Goal: Task Accomplishment & Management: Manage account settings

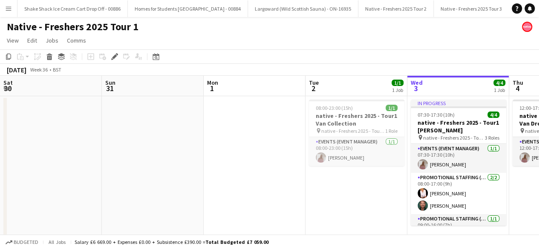
scroll to position [0, 293]
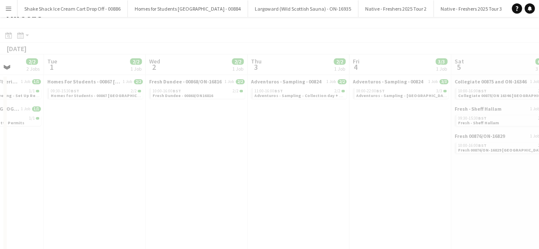
scroll to position [0, 235]
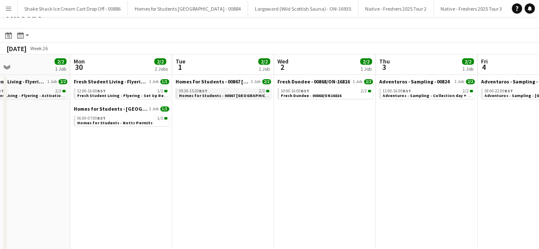
click at [223, 89] on div "09:30-15:30 BST 2/2" at bounding box center [224, 91] width 90 height 4
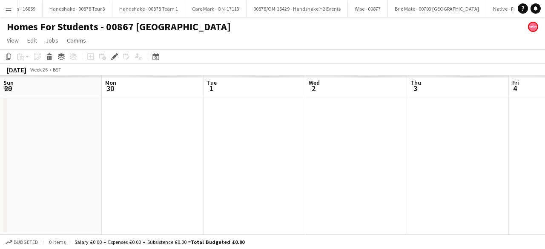
scroll to position [0, 293]
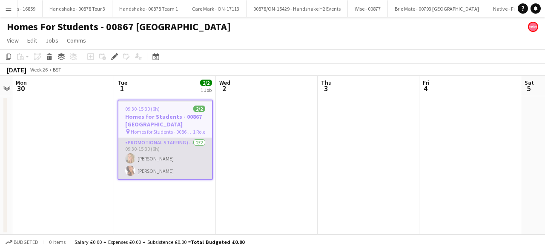
click at [156, 167] on app-card-role "Promotional Staffing (Brand Ambassadors) 2/2 09:30-15:30 (6h) Laura cutts Susan…" at bounding box center [165, 158] width 94 height 41
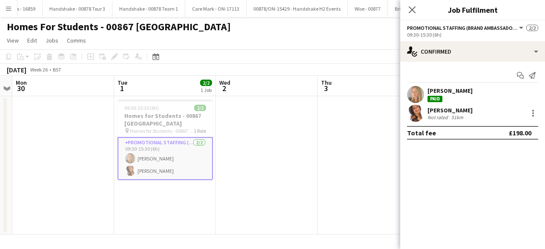
click at [414, 108] on app-user-avatar at bounding box center [415, 113] width 17 height 17
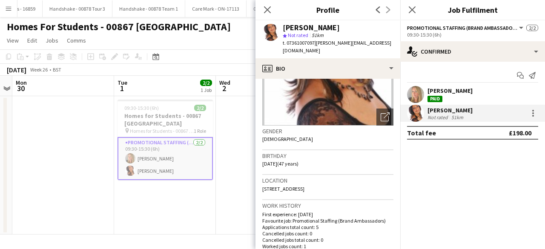
scroll to position [89, 0]
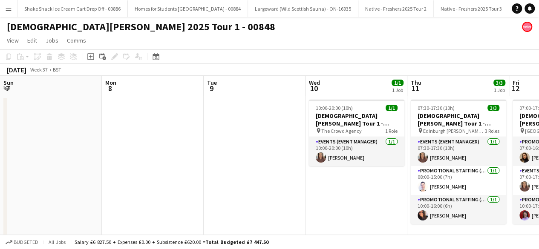
scroll to position [0, 293]
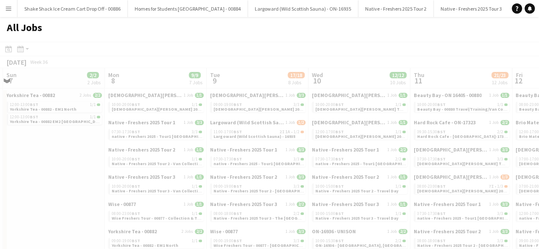
scroll to position [0, 352]
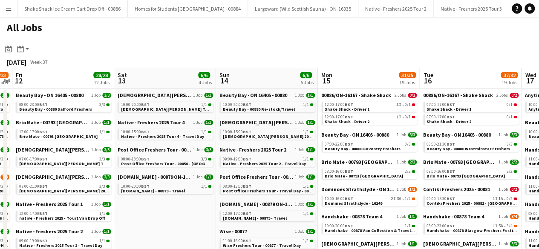
scroll to position [0, 212]
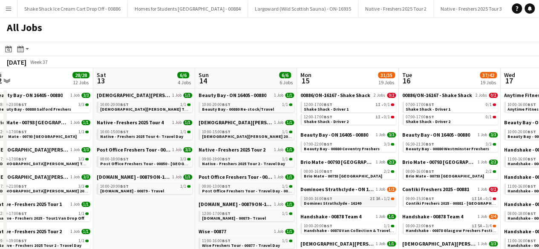
click at [355, 200] on div "10:00-16:00 BST 2I 3A • 1/2" at bounding box center [349, 199] width 90 height 4
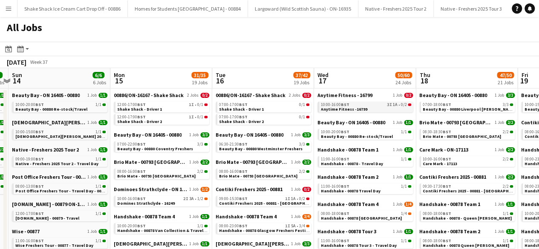
click at [363, 109] on span "Anytime Fitness -16799" at bounding box center [344, 109] width 46 height 6
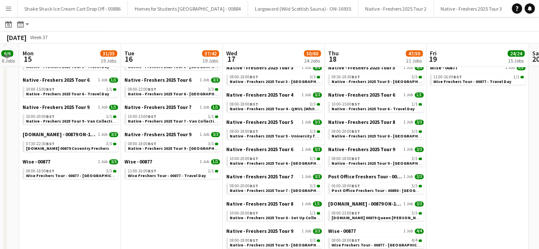
scroll to position [412, 0]
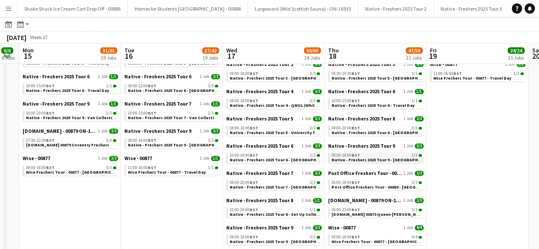
click at [368, 156] on div "08:00-18:00 BST 3/3" at bounding box center [376, 155] width 90 height 4
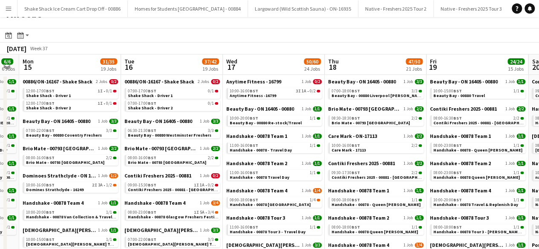
scroll to position [0, 0]
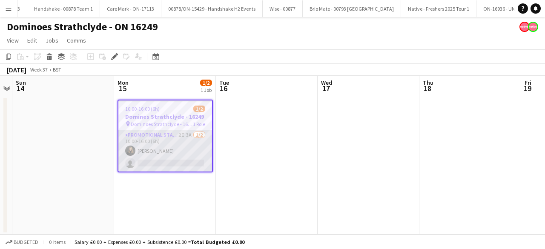
click at [163, 138] on app-card-role "Promotional Staffing (Brand Ambassadors) 2I 3A 1/2 10:00-16:00 (6h) Belle Jones…" at bounding box center [165, 150] width 94 height 41
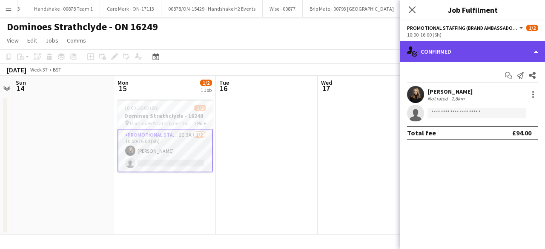
click at [496, 49] on div "single-neutral-actions-check-2 Confirmed" at bounding box center [472, 51] width 145 height 20
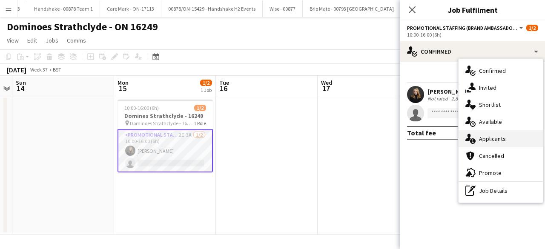
click at [507, 140] on div "single-neutral-actions-information Applicants" at bounding box center [500, 138] width 84 height 17
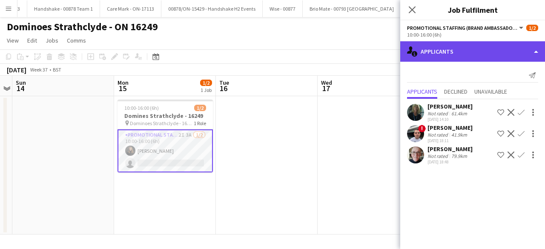
click at [461, 51] on div "single-neutral-actions-information Applicants" at bounding box center [472, 51] width 145 height 20
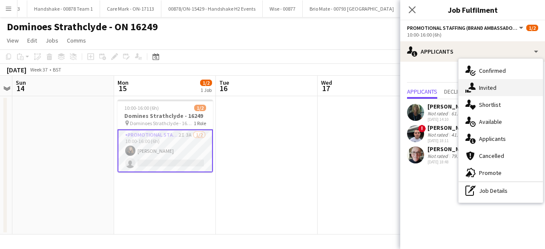
click at [496, 92] on div "single-neutral-actions-share-1 Invited" at bounding box center [500, 87] width 84 height 17
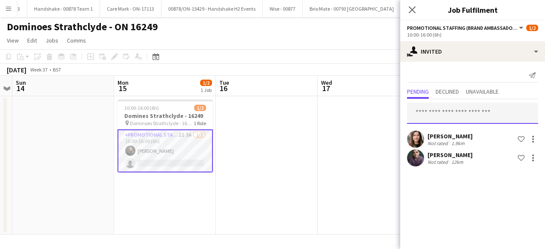
click at [453, 109] on input "text" at bounding box center [472, 113] width 131 height 21
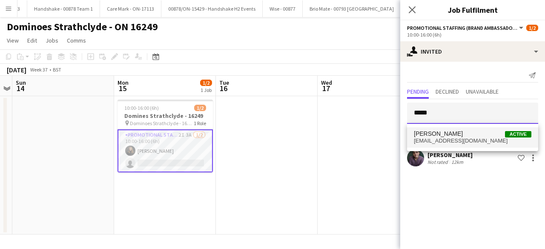
type input "*****"
click at [449, 139] on span "shiandenovan@hotmail.com" at bounding box center [472, 141] width 117 height 7
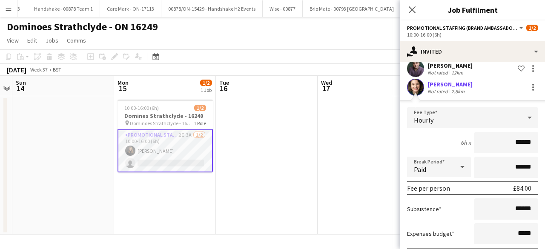
scroll to position [137, 0]
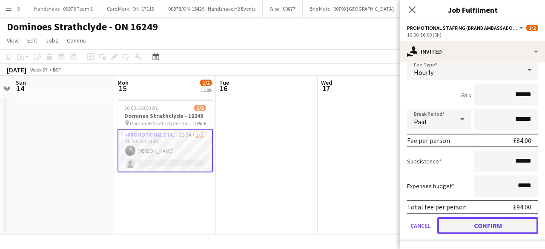
click at [462, 220] on button "Confirm" at bounding box center [487, 225] width 101 height 17
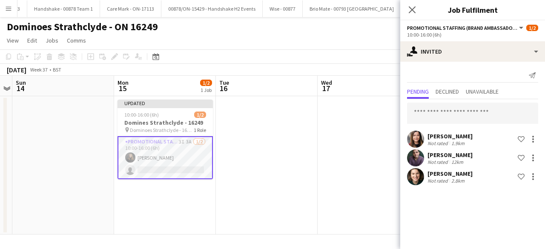
scroll to position [0, 0]
click at [365, 134] on app-date-cell at bounding box center [369, 165] width 102 height 138
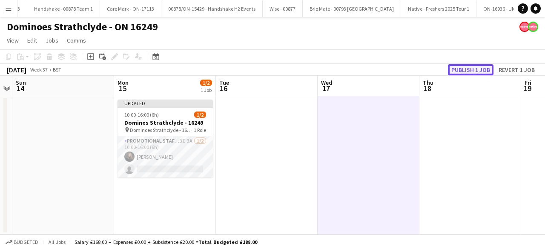
click at [467, 72] on button "Publish 1 job" at bounding box center [471, 69] width 46 height 11
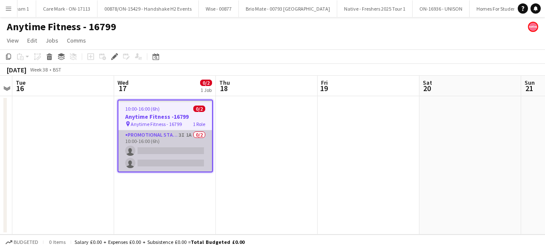
click at [163, 146] on app-card-role "Promotional Staffing (Brand Ambassadors) 3I 1A 0/2 10:00-16:00 (6h) single-neut…" at bounding box center [165, 150] width 94 height 41
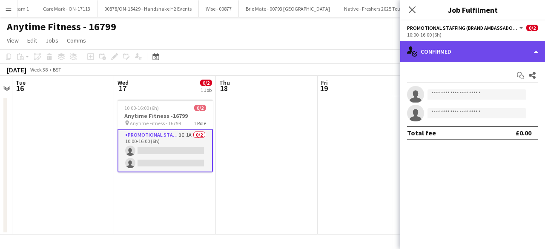
click at [464, 57] on div "single-neutral-actions-check-2 Confirmed" at bounding box center [472, 51] width 145 height 20
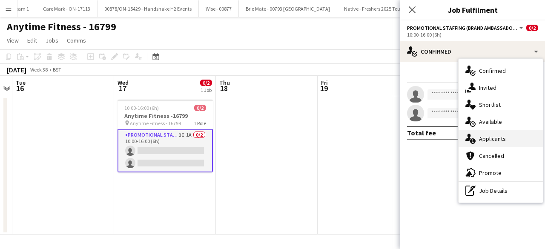
click at [495, 138] on span "Applicants" at bounding box center [492, 139] width 27 height 8
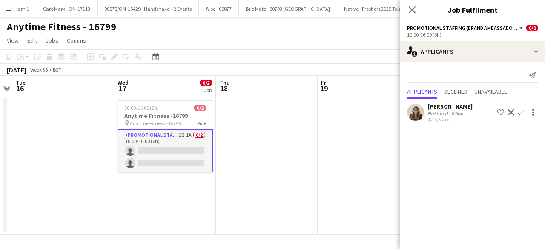
click at [522, 114] on app-icon "Confirm" at bounding box center [521, 112] width 7 height 7
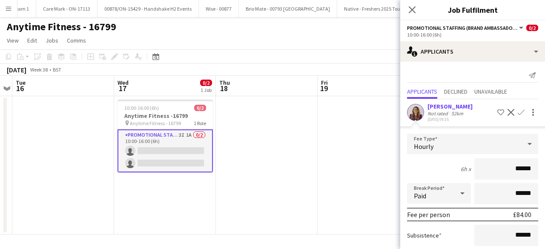
scroll to position [74, 0]
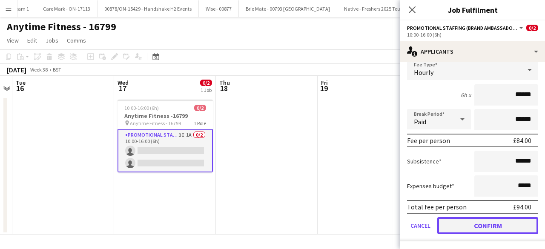
click at [479, 221] on button "Confirm" at bounding box center [487, 225] width 101 height 17
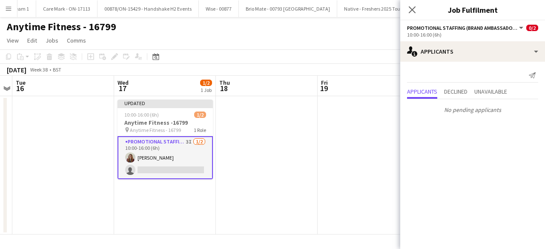
scroll to position [0, 0]
click at [337, 165] on app-date-cell at bounding box center [369, 165] width 102 height 138
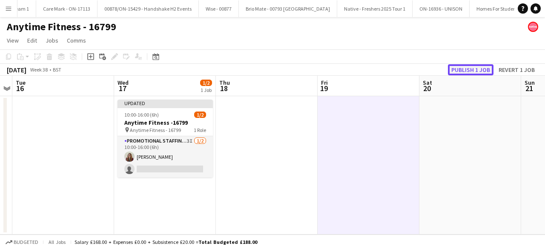
click at [469, 72] on button "Publish 1 job" at bounding box center [471, 69] width 46 height 11
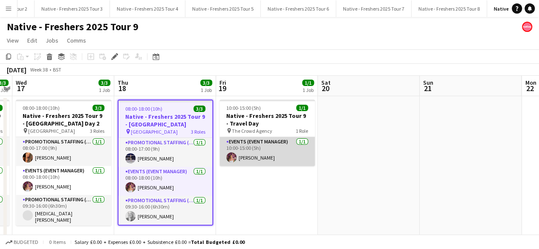
scroll to position [0, 404]
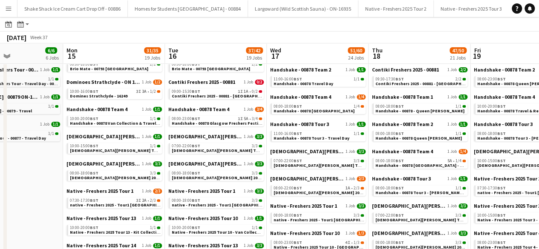
scroll to position [107, 0]
click at [215, 91] on div "09:00-15:30 BST 1I 1A • 0/2" at bounding box center [217, 91] width 90 height 4
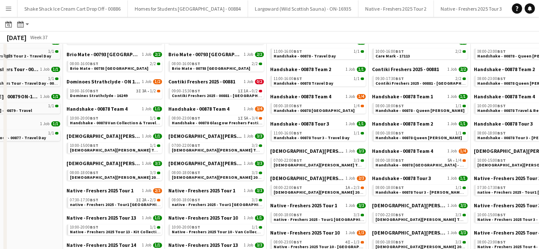
scroll to position [0, 0]
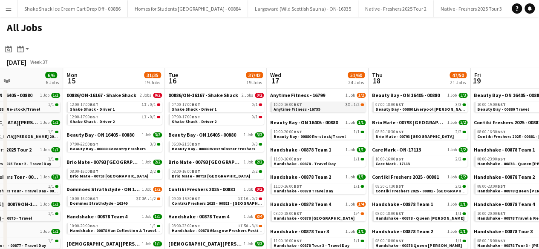
click at [319, 110] on link "10:00-16:00 BST 3I • 1/2 Anytime Fitness -16799" at bounding box center [318, 107] width 90 height 10
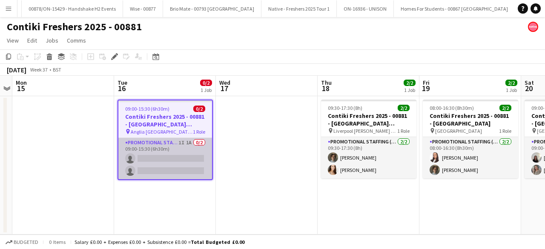
click at [183, 148] on app-card-role "Promotional Staffing (Brand Ambassadors) 1I 1A 0/2 09:00-15:30 (6h30m) single-n…" at bounding box center [165, 158] width 94 height 41
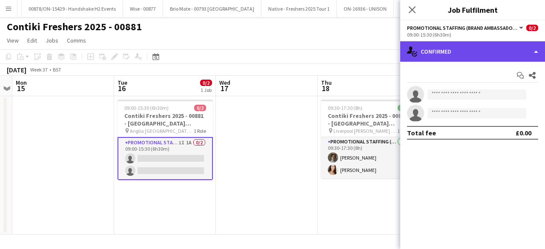
click at [507, 44] on div "single-neutral-actions-check-2 Confirmed" at bounding box center [472, 51] width 145 height 20
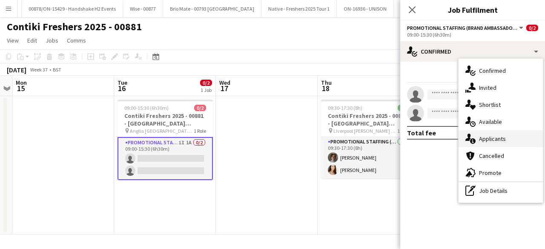
click at [501, 132] on div "single-neutral-actions-information Applicants" at bounding box center [500, 138] width 84 height 17
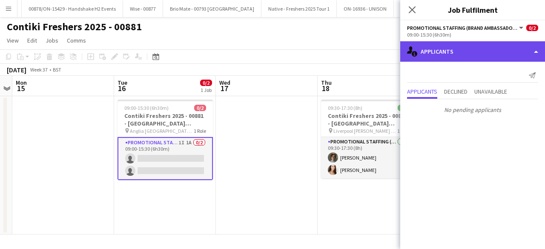
click at [487, 56] on div "single-neutral-actions-information Applicants" at bounding box center [472, 51] width 145 height 20
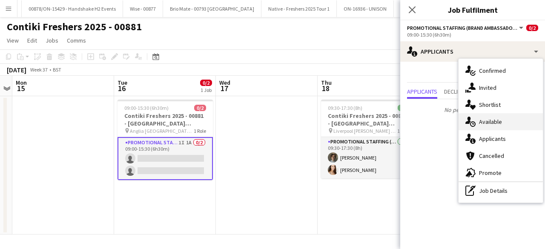
click at [505, 117] on div "single-neutral-actions-upload Available" at bounding box center [500, 121] width 84 height 17
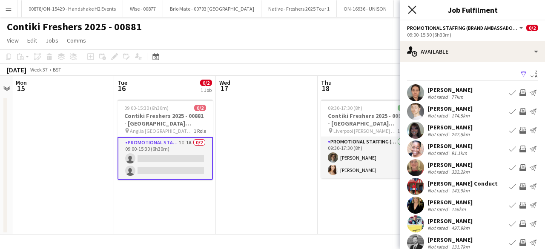
click at [413, 11] on icon "Close pop-in" at bounding box center [412, 10] width 8 height 8
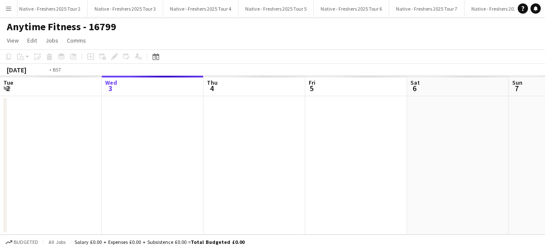
scroll to position [0, 293]
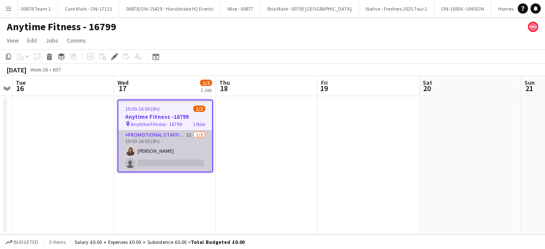
click at [173, 146] on app-card-role "Promotional Staffing (Brand Ambassadors) 3I [DATE] 10:00-16:00 (6h) [PERSON_NAM…" at bounding box center [165, 150] width 94 height 41
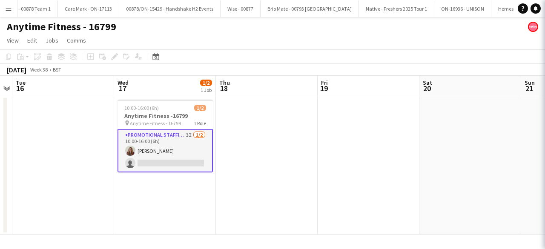
scroll to position [0, 2019]
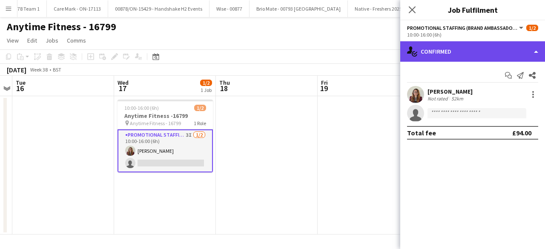
click at [481, 54] on div "single-neutral-actions-check-2 Confirmed" at bounding box center [472, 51] width 145 height 20
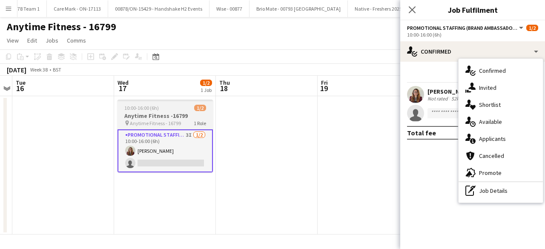
click at [184, 105] on div "10:00-16:00 (6h) 1/2" at bounding box center [164, 108] width 95 height 6
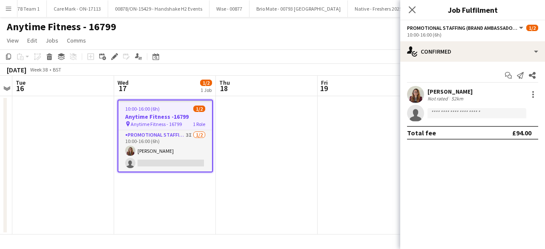
click at [184, 105] on app-job-card "10:00-16:00 (6h) 1/2 Anytime Fitness -16799 pin Anytime Fitness - 16799 1 Role …" at bounding box center [164, 136] width 95 height 73
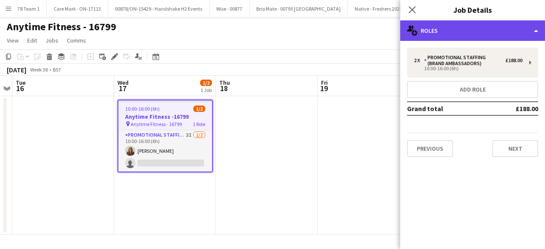
click at [483, 29] on div "multiple-users-add Roles" at bounding box center [472, 30] width 145 height 20
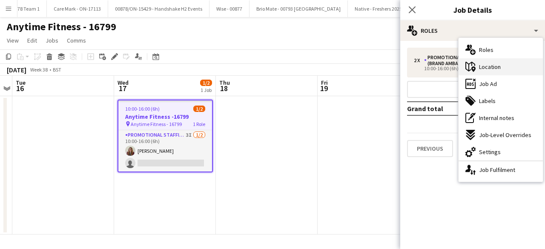
click at [509, 64] on div "maps-pin-1 Location" at bounding box center [500, 66] width 84 height 17
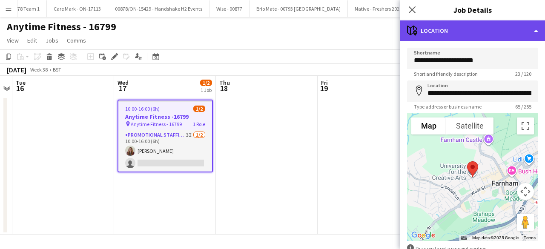
click at [478, 32] on div "maps-pin-1 Location" at bounding box center [472, 30] width 145 height 20
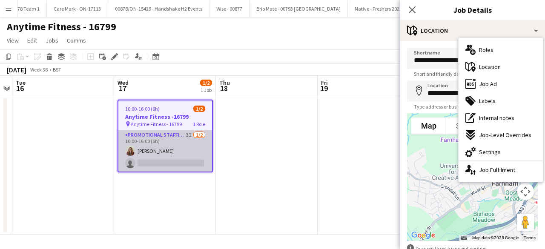
click at [180, 149] on app-card-role "Promotional Staffing (Brand Ambassadors) 3I [DATE] 10:00-16:00 (6h) [PERSON_NAM…" at bounding box center [165, 150] width 94 height 41
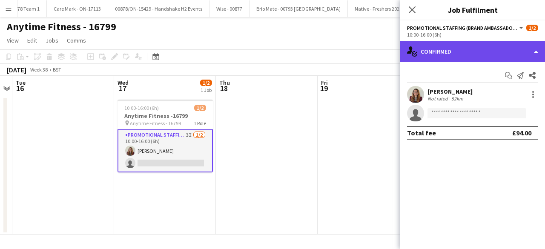
click at [496, 49] on div "single-neutral-actions-check-2 Confirmed" at bounding box center [472, 51] width 145 height 20
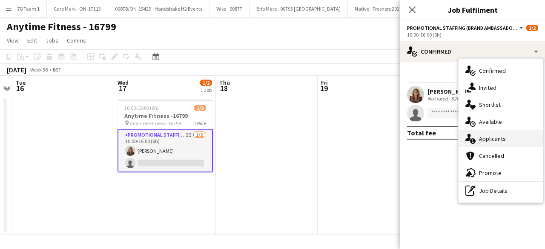
click at [508, 137] on div "single-neutral-actions-information Applicants" at bounding box center [500, 138] width 84 height 17
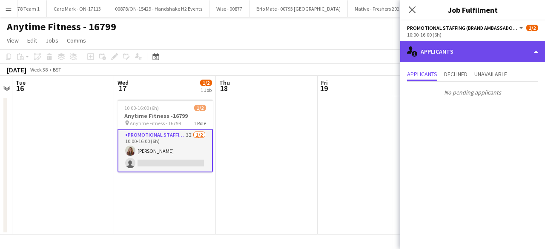
click at [464, 48] on div "single-neutral-actions-information Applicants" at bounding box center [472, 51] width 145 height 20
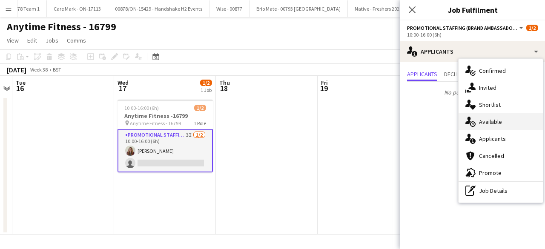
click at [493, 120] on span "Available" at bounding box center [490, 122] width 23 height 8
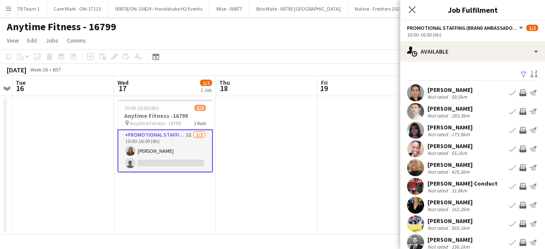
click at [520, 74] on app-icon "Filter" at bounding box center [523, 75] width 7 height 8
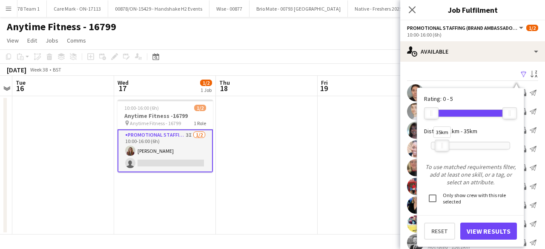
drag, startPoint x: 510, startPoint y: 147, endPoint x: 442, endPoint y: 146, distance: 67.7
click at [442, 146] on div "35km" at bounding box center [442, 146] width 14 height 12
click at [484, 229] on button "View Results" at bounding box center [488, 231] width 57 height 17
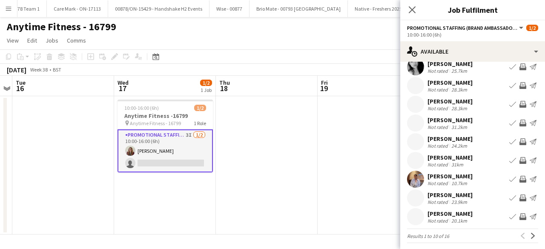
scroll to position [45, 0]
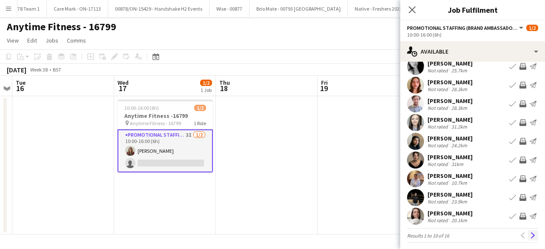
click at [530, 235] on app-icon "Next" at bounding box center [533, 235] width 6 height 6
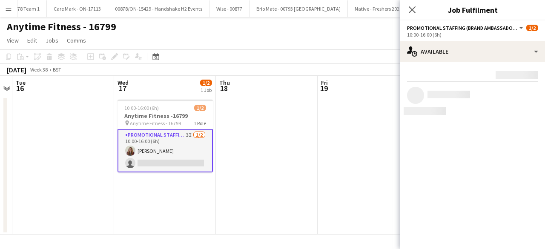
scroll to position [0, 0]
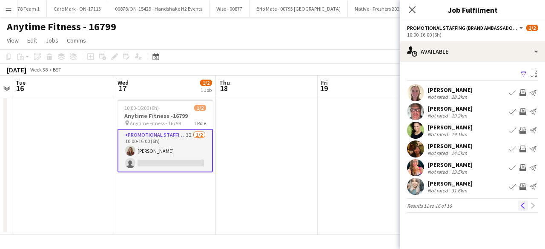
click at [523, 204] on app-icon "Previous" at bounding box center [523, 206] width 6 height 6
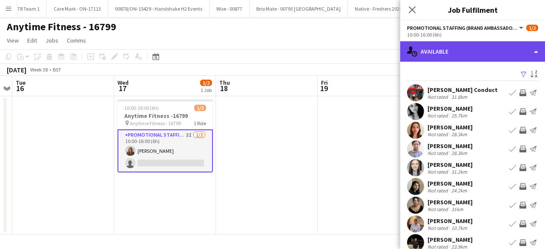
click at [478, 54] on div "single-neutral-actions-upload Available" at bounding box center [472, 51] width 145 height 20
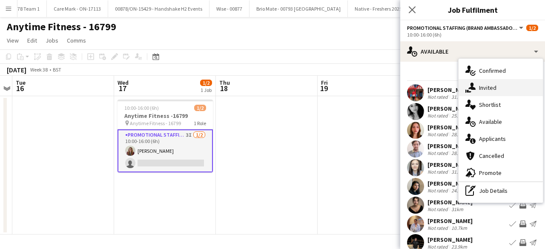
click at [497, 91] on div "single-neutral-actions-share-1 Invited" at bounding box center [500, 87] width 84 height 17
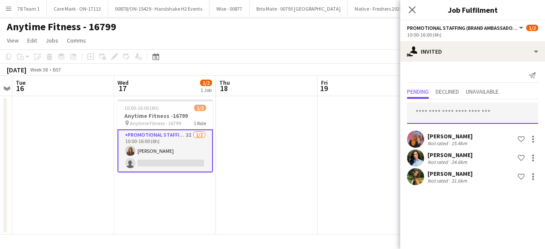
click at [431, 116] on input "text" at bounding box center [472, 113] width 131 height 21
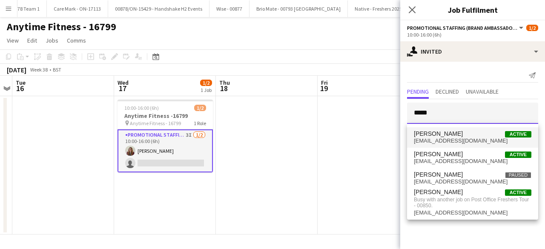
type input "*****"
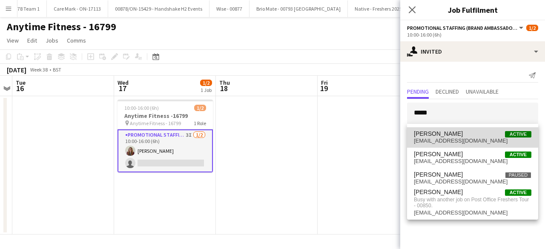
click at [470, 136] on span "[PERSON_NAME] Active" at bounding box center [472, 133] width 117 height 7
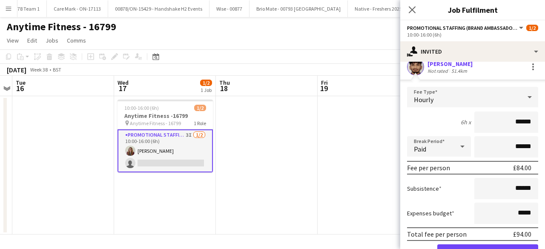
scroll to position [156, 0]
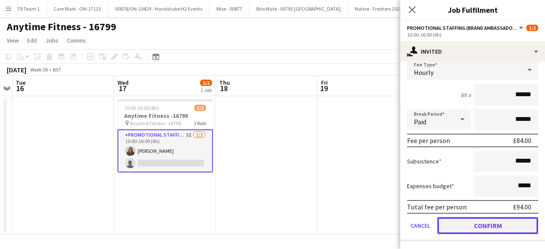
click at [470, 222] on button "Confirm" at bounding box center [487, 225] width 101 height 17
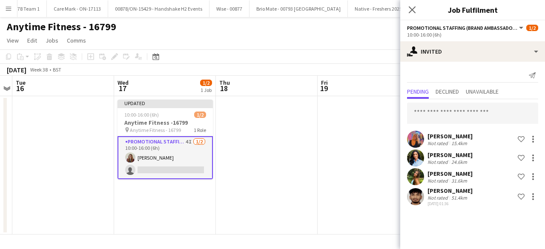
scroll to position [0, 0]
click at [361, 152] on app-date-cell at bounding box center [369, 165] width 102 height 138
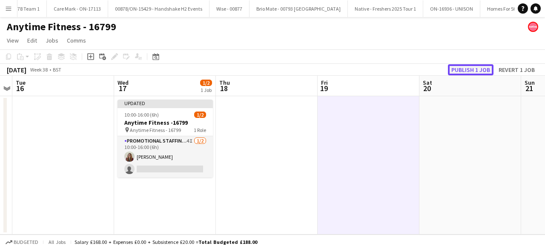
click at [468, 69] on button "Publish 1 job" at bounding box center [471, 69] width 46 height 11
